Goal: Check status: Check status

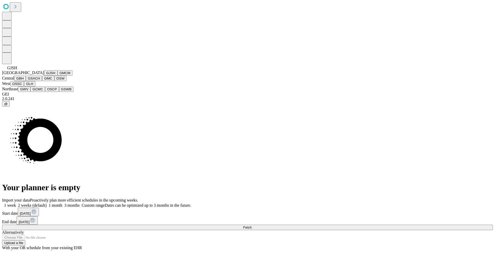
click at [44, 76] on button "GJSH" at bounding box center [50, 72] width 13 height 5
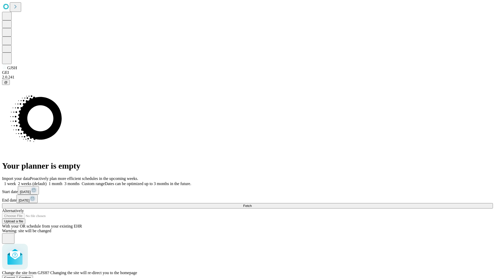
click at [31, 276] on span "Confirm" at bounding box center [25, 278] width 12 height 4
click at [16, 182] on label "1 week" at bounding box center [9, 184] width 14 height 4
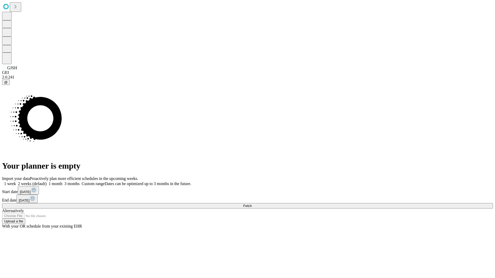
click at [252, 204] on span "Fetch" at bounding box center [247, 206] width 9 height 4
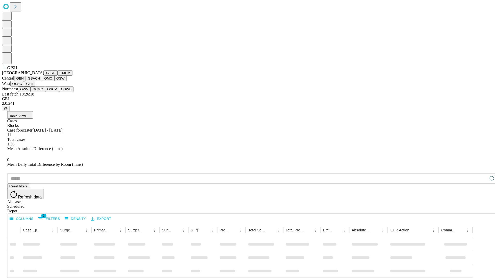
click at [57, 76] on button "GMCM" at bounding box center [64, 72] width 15 height 5
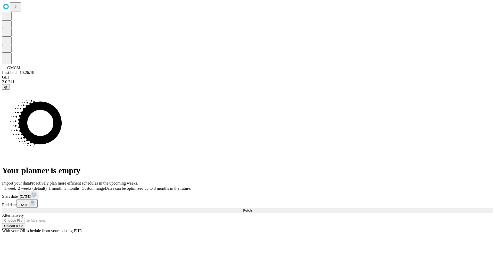
click at [16, 186] on label "1 week" at bounding box center [9, 188] width 14 height 4
click at [252, 209] on span "Fetch" at bounding box center [247, 211] width 9 height 4
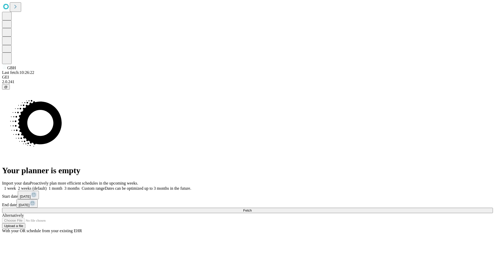
click at [16, 186] on label "1 week" at bounding box center [9, 188] width 14 height 4
click at [252, 209] on span "Fetch" at bounding box center [247, 211] width 9 height 4
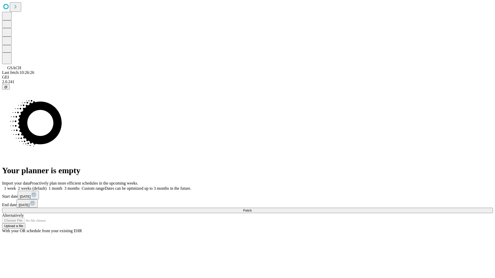
click at [16, 186] on label "1 week" at bounding box center [9, 188] width 14 height 4
click at [252, 209] on span "Fetch" at bounding box center [247, 211] width 9 height 4
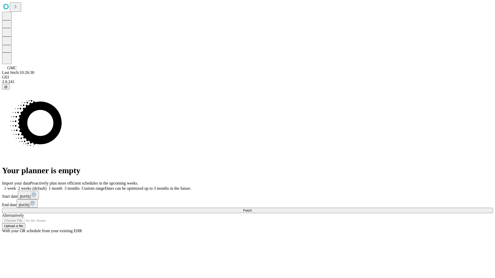
click at [16, 186] on label "1 week" at bounding box center [9, 188] width 14 height 4
click at [252, 209] on span "Fetch" at bounding box center [247, 211] width 9 height 4
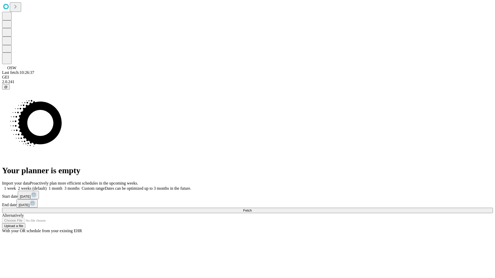
click at [16, 186] on label "1 week" at bounding box center [9, 188] width 14 height 4
click at [252, 209] on span "Fetch" at bounding box center [247, 211] width 9 height 4
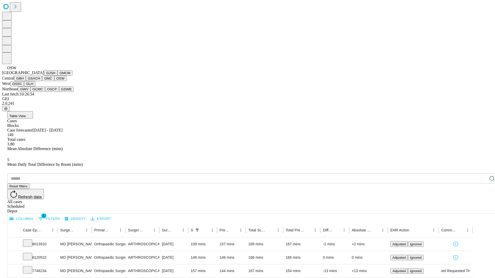
click at [24, 87] on button "OSSC" at bounding box center [17, 83] width 14 height 5
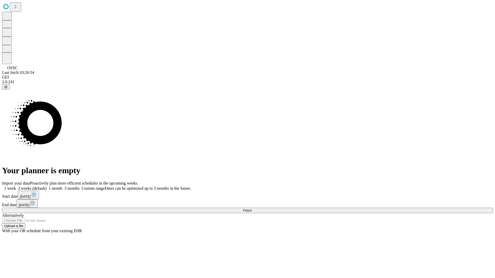
click at [16, 186] on label "1 week" at bounding box center [9, 188] width 14 height 4
click at [252, 209] on span "Fetch" at bounding box center [247, 211] width 9 height 4
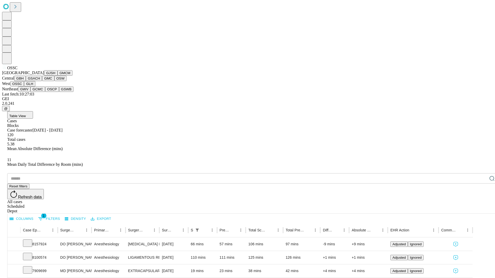
click at [35, 87] on button "GLH" at bounding box center [29, 83] width 11 height 5
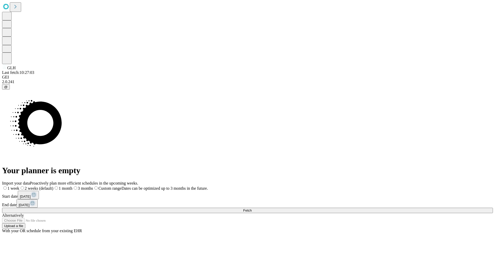
click at [252, 209] on span "Fetch" at bounding box center [247, 211] width 9 height 4
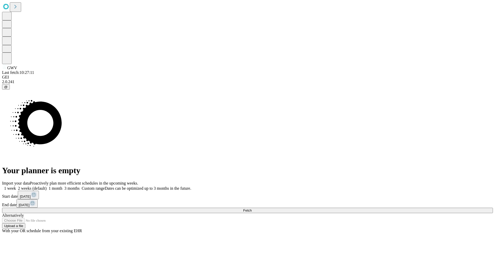
click at [16, 186] on label "1 week" at bounding box center [9, 188] width 14 height 4
click at [252, 209] on span "Fetch" at bounding box center [247, 211] width 9 height 4
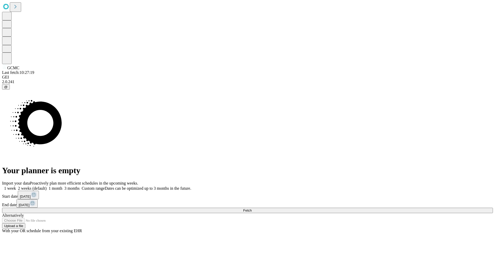
click at [252, 209] on span "Fetch" at bounding box center [247, 211] width 9 height 4
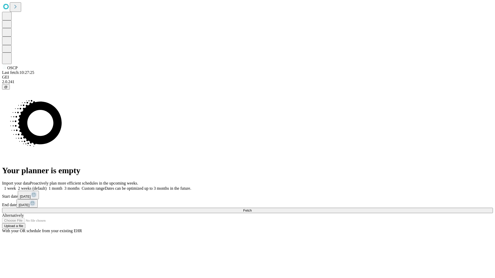
click at [16, 186] on label "1 week" at bounding box center [9, 188] width 14 height 4
click at [252, 209] on span "Fetch" at bounding box center [247, 211] width 9 height 4
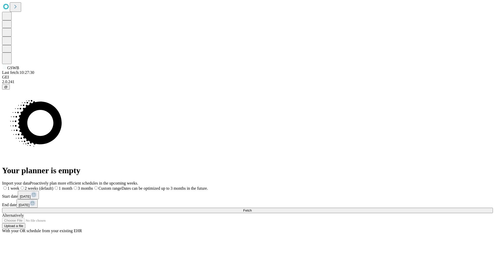
click at [252, 209] on span "Fetch" at bounding box center [247, 211] width 9 height 4
